Goal: Task Accomplishment & Management: Use online tool/utility

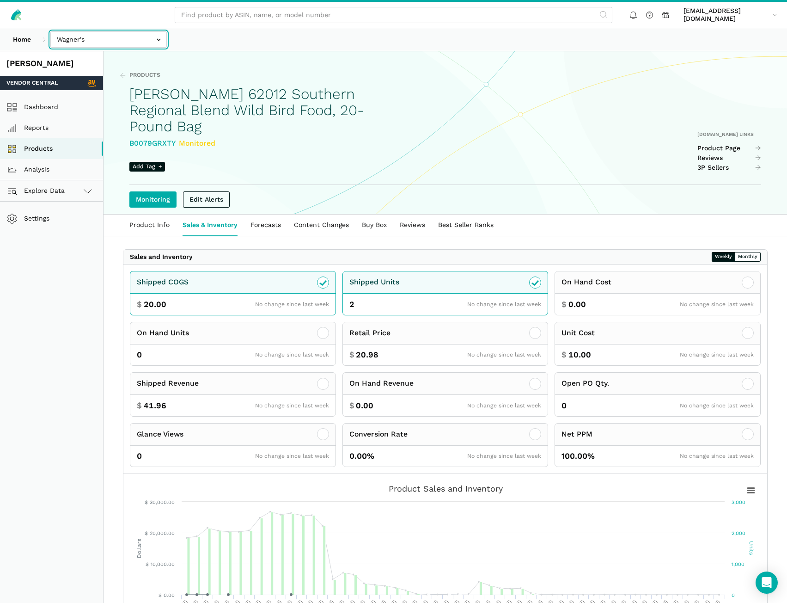
click at [97, 42] on input "text" at bounding box center [108, 39] width 116 height 16
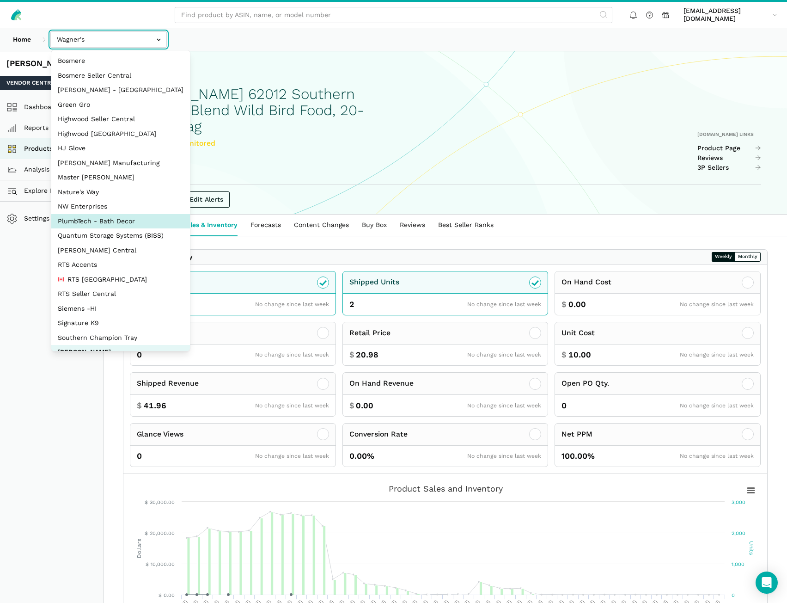
select select "AERDoKV8BDvS8KiCcFUdki7Z"
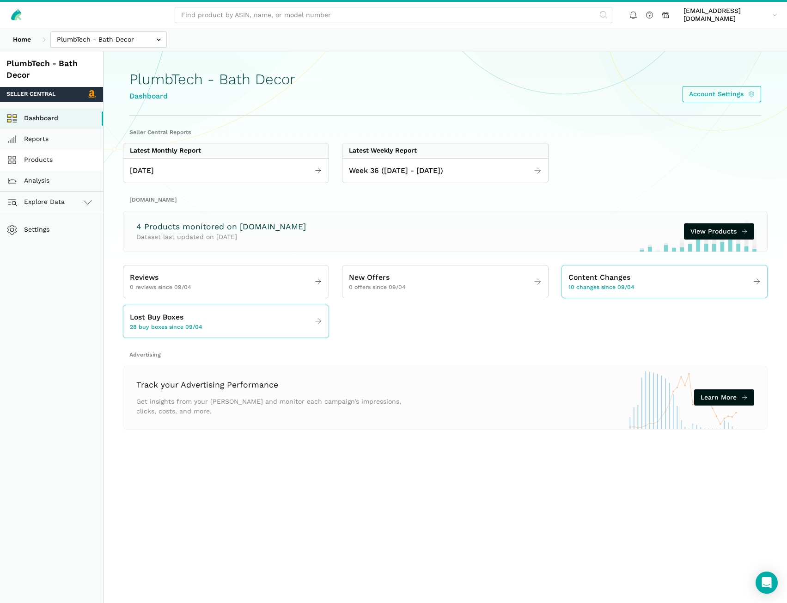
click at [32, 158] on link "Products" at bounding box center [51, 160] width 103 height 21
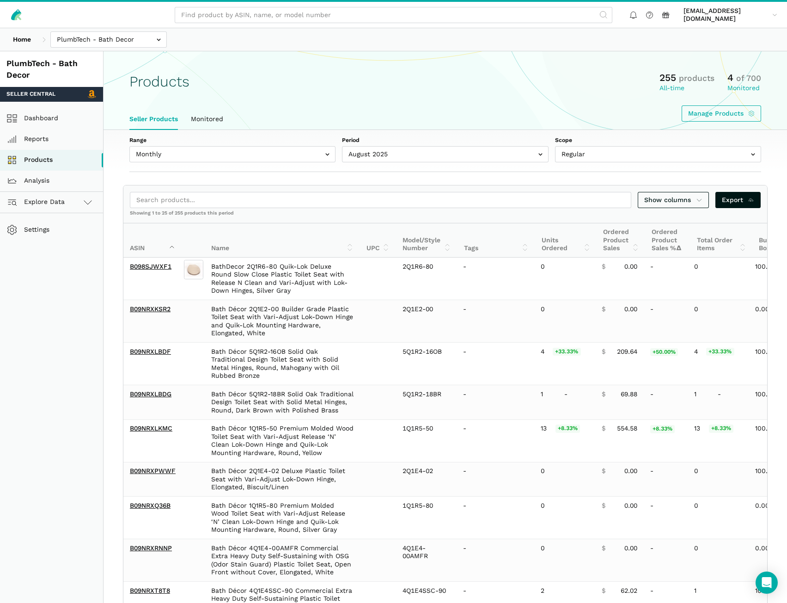
click at [584, 245] on th "Units Ordered" at bounding box center [566, 240] width 62 height 34
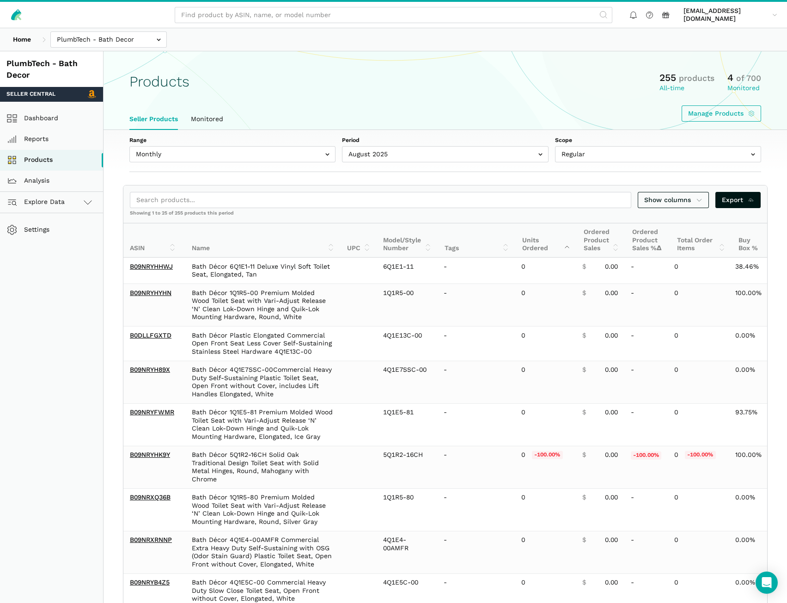
click at [558, 244] on th "Units Ordered" at bounding box center [546, 240] width 61 height 34
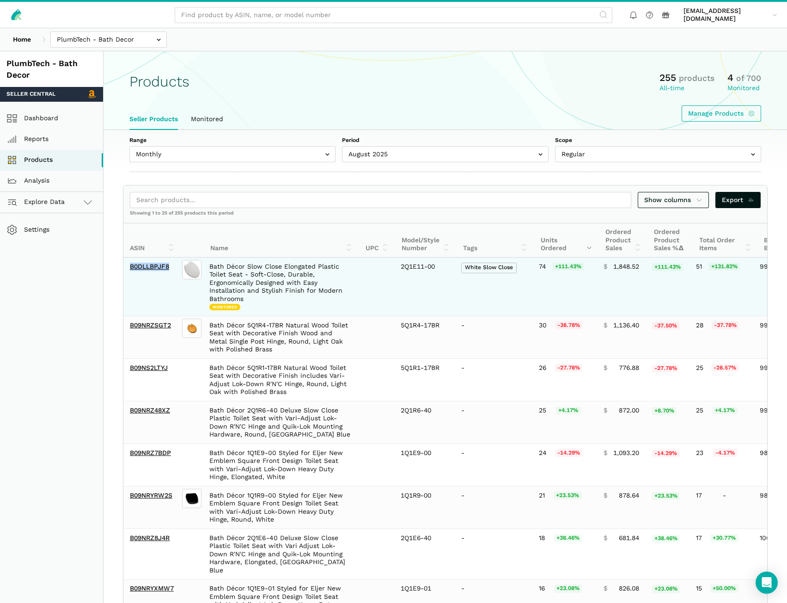
drag, startPoint x: 174, startPoint y: 275, endPoint x: 129, endPoint y: 273, distance: 45.3
click at [129, 273] on td "B0DLLBPJF8" at bounding box center [151, 286] width 57 height 59
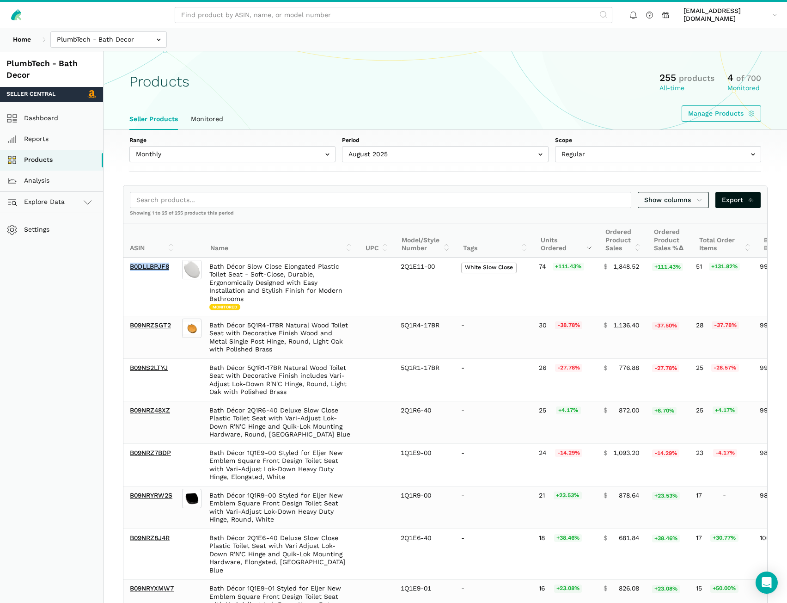
copy link "B0DLLBPJF8"
